Goal: Feedback & Contribution: Submit feedback/report problem

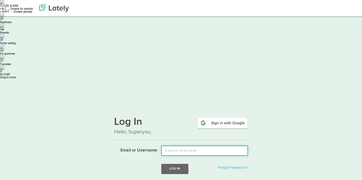
click at [175, 145] on input "Email or Username" at bounding box center [204, 150] width 87 height 10
type input "[EMAIL_ADDRESS][DOMAIN_NAME]"
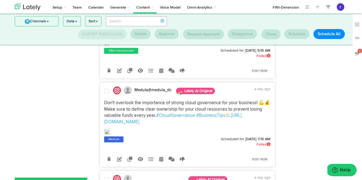
scroll to position [264, 0]
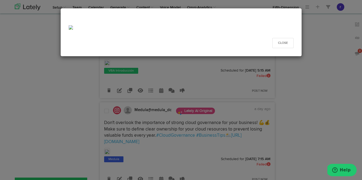
click at [108, 118] on div "Close" at bounding box center [181, 90] width 362 height 180
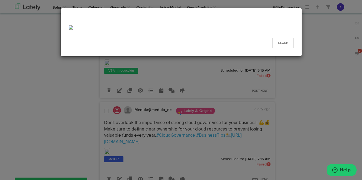
click at [108, 118] on div "Close" at bounding box center [181, 90] width 362 height 180
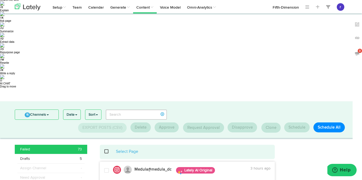
scroll to position [0, 0]
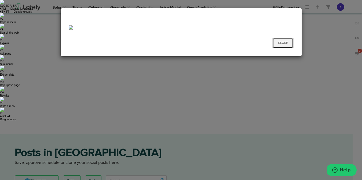
click at [282, 42] on button "Close" at bounding box center [283, 43] width 21 height 10
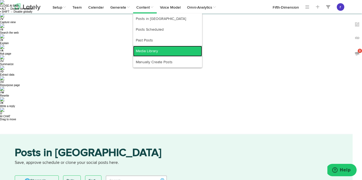
click at [139, 49] on link "Media Library" at bounding box center [167, 51] width 69 height 11
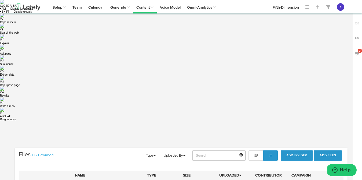
click at [46, 153] on link "Bulk Download" at bounding box center [42, 154] width 23 height 3
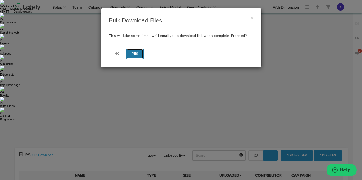
click at [135, 55] on button "Yes" at bounding box center [134, 54] width 17 height 10
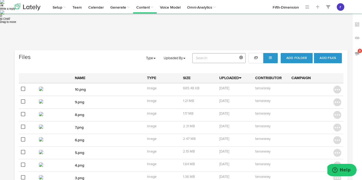
scroll to position [92, 0]
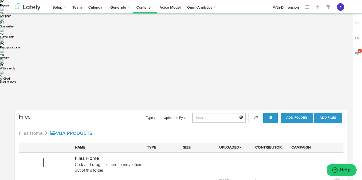
scroll to position [40, 0]
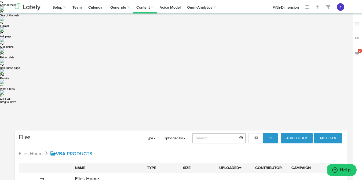
scroll to position [0, 0]
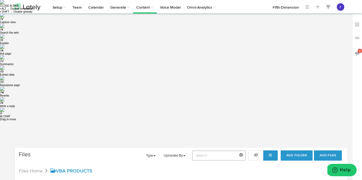
click at [357, 52] on img at bounding box center [357, 52] width 5 height 5
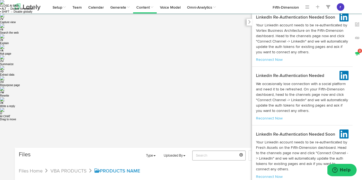
scroll to position [237, 0]
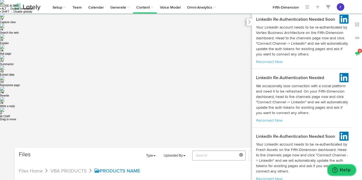
click at [343, 169] on span "Help" at bounding box center [345, 169] width 11 height 5
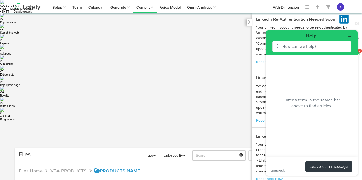
click at [295, 160] on footer "zendesk .cls-1{fill:#03363d;} Leave us a message" at bounding box center [312, 166] width 92 height 19
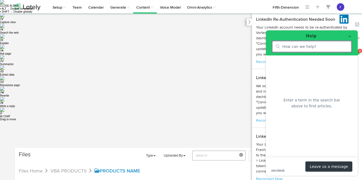
click at [300, 48] on input "search" at bounding box center [315, 46] width 66 height 5
click at [315, 165] on button "Leave us a message" at bounding box center [329, 166] width 47 height 10
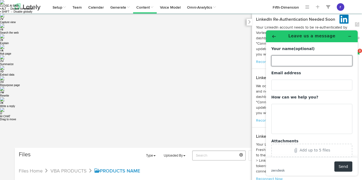
click at [291, 63] on input "Your name (optional)" at bounding box center [311, 60] width 81 height 11
type input "Yamil Romero"
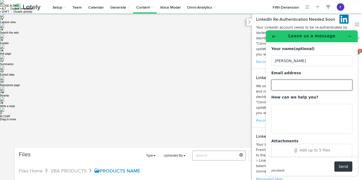
click at [282, 84] on input "Email address" at bounding box center [311, 84] width 81 height 11
type input "[EMAIL_ADDRESS][DOMAIN_NAME]"
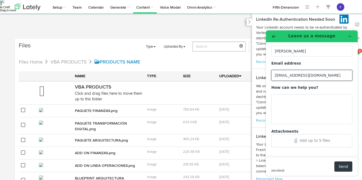
scroll to position [110, 0]
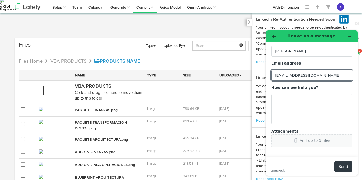
click at [306, 141] on div "Add up to 5 files" at bounding box center [315, 140] width 31 height 4
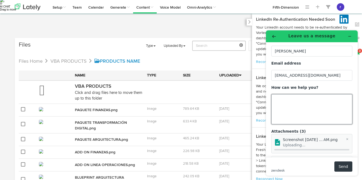
click at [298, 106] on textarea "How can we help you?" at bounding box center [311, 109] width 81 height 30
type textarea "A"
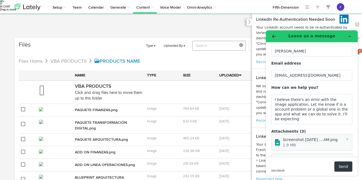
click at [285, 147] on div "1.9 MB" at bounding box center [316, 144] width 67 height 5
click at [301, 119] on textarea "I beleve there's an error with the image application. Let me know if is a accou…" at bounding box center [311, 109] width 81 height 30
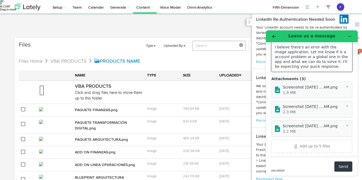
scroll to position [69, 0]
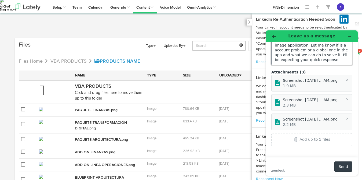
type textarea "I beleve there's an error with the image application. Let me know if is a accou…"
click at [339, 166] on button "Send" at bounding box center [344, 166] width 18 height 10
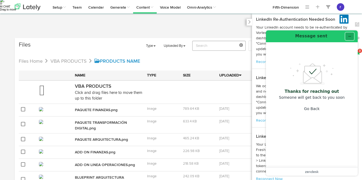
click at [348, 35] on button "Minimize widget" at bounding box center [350, 36] width 9 height 8
